Goal: Obtain resource: Download file/media

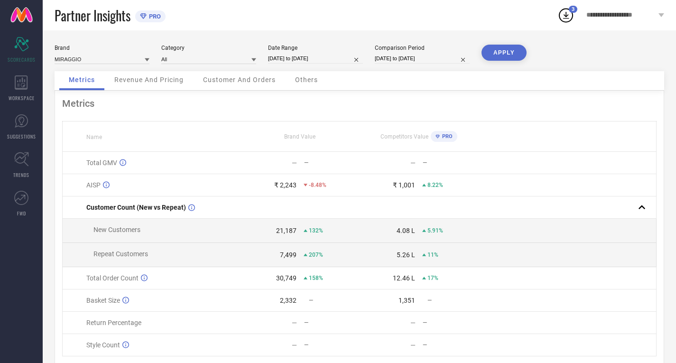
select select "8"
select select "2025"
select select "9"
select select "2025"
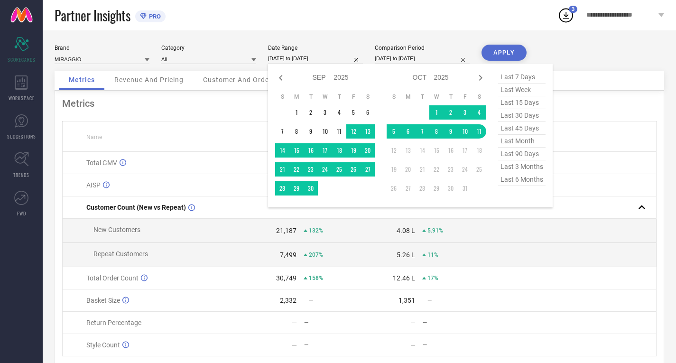
click at [305, 54] on input "[DATE] to [DATE]" at bounding box center [315, 59] width 95 height 10
click at [283, 81] on icon at bounding box center [280, 77] width 11 height 11
select select "7"
select select "2025"
select select "8"
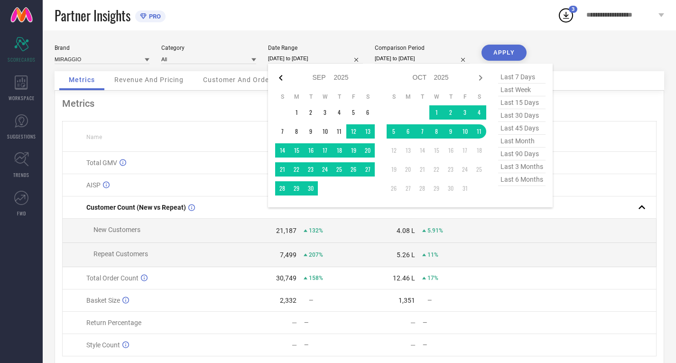
select select "2025"
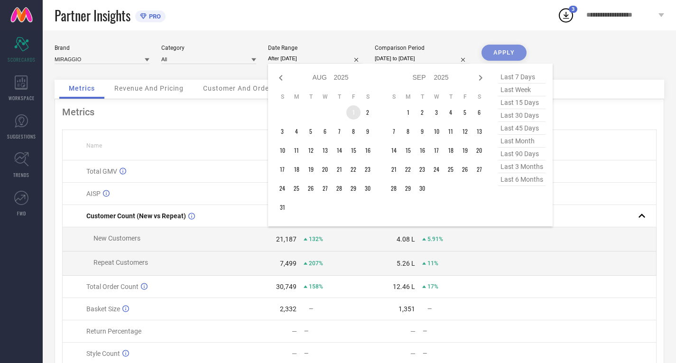
click at [355, 110] on td "1" at bounding box center [353, 112] width 14 height 14
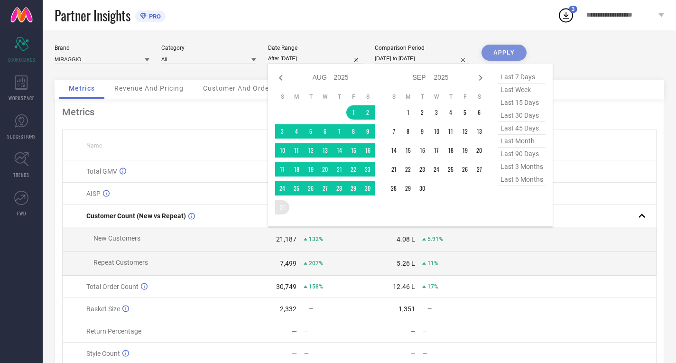
type input "[DATE] to [DATE]"
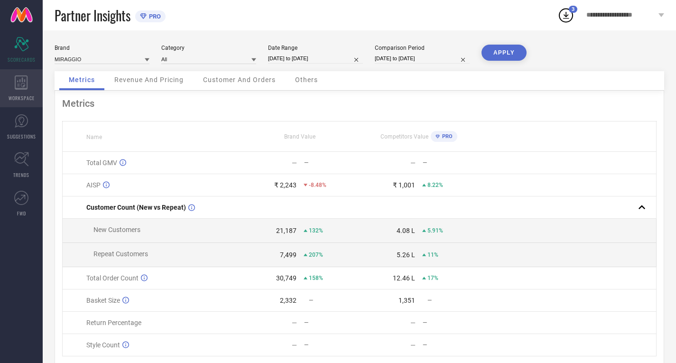
click at [24, 88] on icon at bounding box center [21, 82] width 13 height 14
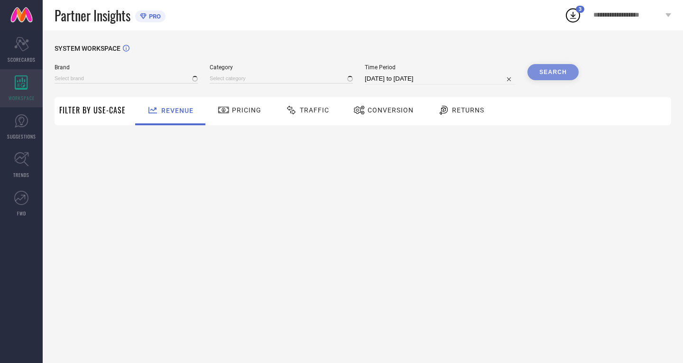
type input "MIRAGGIO"
type input "All"
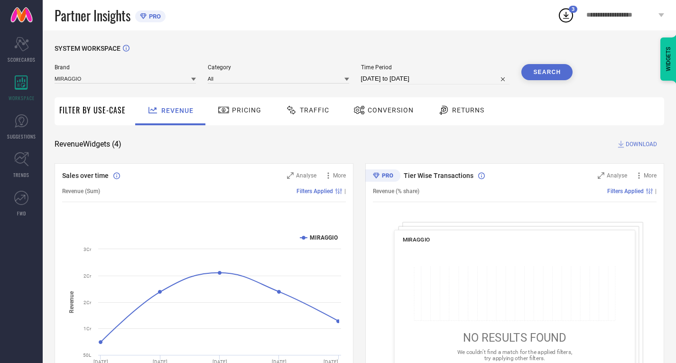
click at [304, 111] on span "Traffic" at bounding box center [314, 110] width 29 height 8
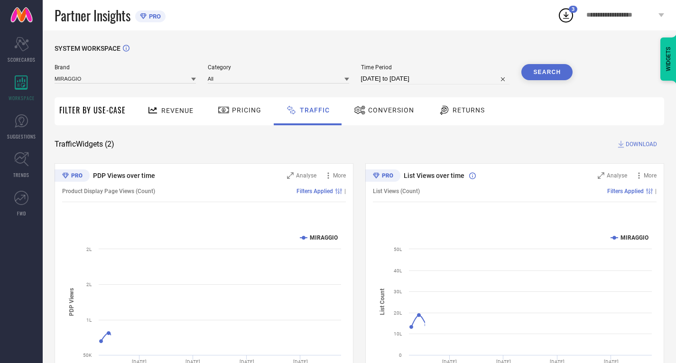
select select "8"
select select "2025"
select select "9"
select select "2025"
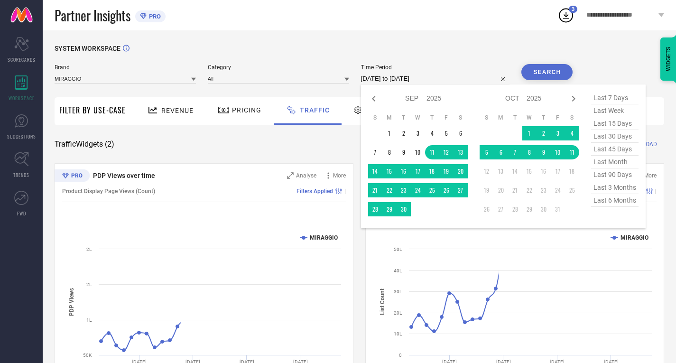
click at [409, 81] on input "[DATE] to [DATE]" at bounding box center [435, 78] width 149 height 11
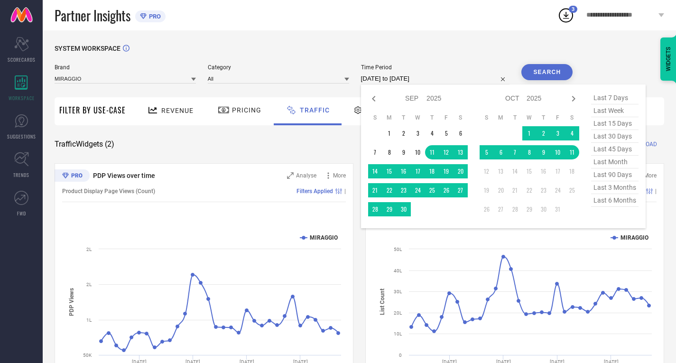
click at [376, 93] on div "Jan Feb Mar Apr May Jun [DATE] Aug Sep Oct Nov [DATE] 2016 2017 2018 2019 2020 …" at bounding box center [418, 99] width 100 height 14
click at [376, 95] on icon at bounding box center [373, 98] width 11 height 11
select select "7"
select select "2025"
select select "8"
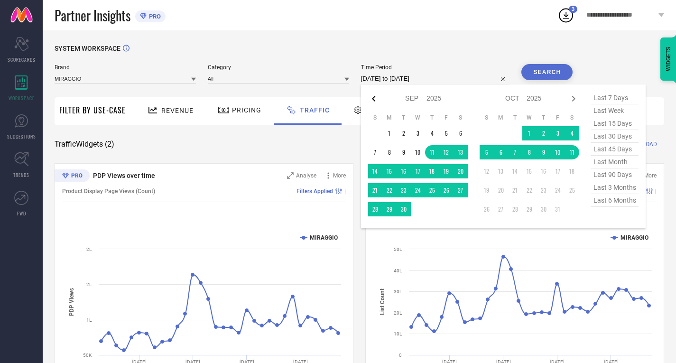
select select "2025"
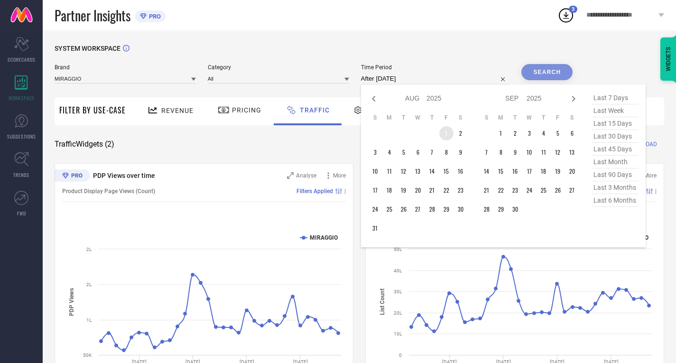
click at [446, 131] on td "1" at bounding box center [446, 133] width 14 height 14
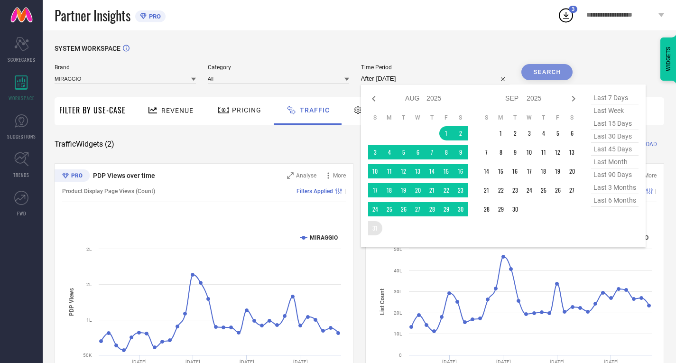
type input "[DATE] to [DATE]"
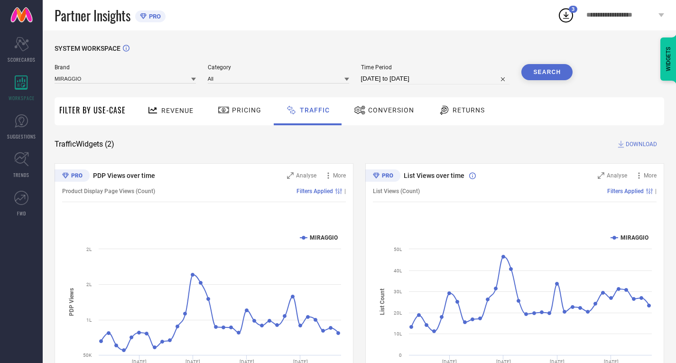
click at [537, 67] on button "Search" at bounding box center [547, 72] width 51 height 16
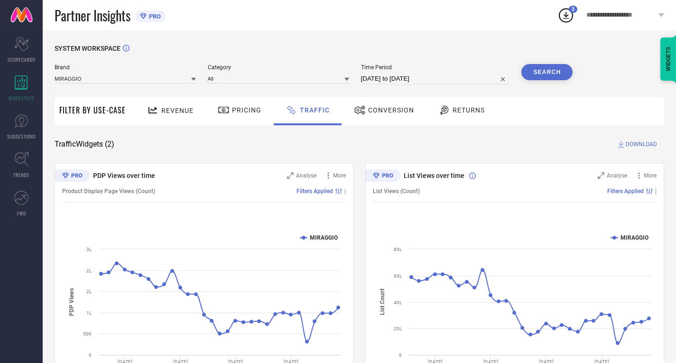
click at [637, 146] on span "DOWNLOAD" at bounding box center [641, 144] width 31 height 9
click at [573, 20] on icon at bounding box center [566, 15] width 17 height 17
